Goal: Task Accomplishment & Management: Complete application form

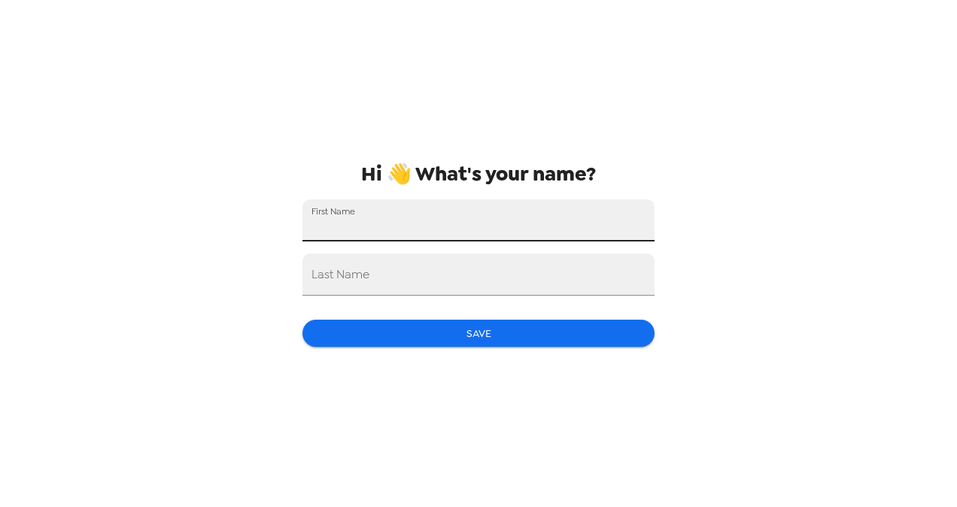
click at [358, 219] on input "First Name" at bounding box center [478, 220] width 352 height 42
type input "[PERSON_NAME]"
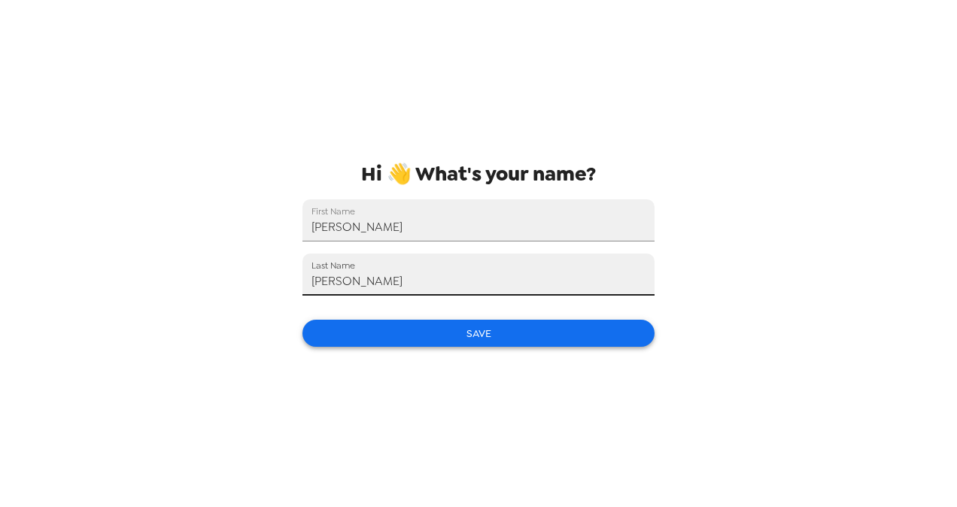
type input "[PERSON_NAME]"
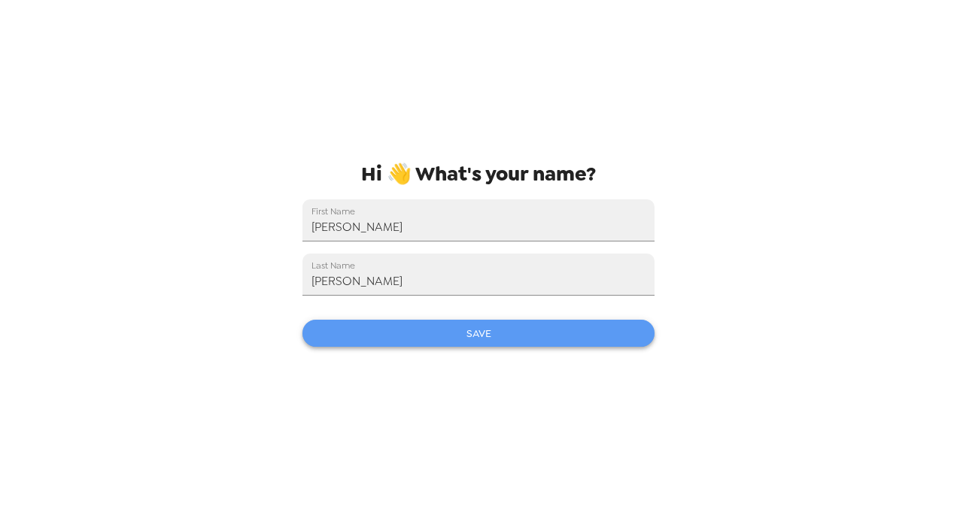
click at [456, 332] on button "Save" at bounding box center [478, 334] width 352 height 28
